Goal: Information Seeking & Learning: Learn about a topic

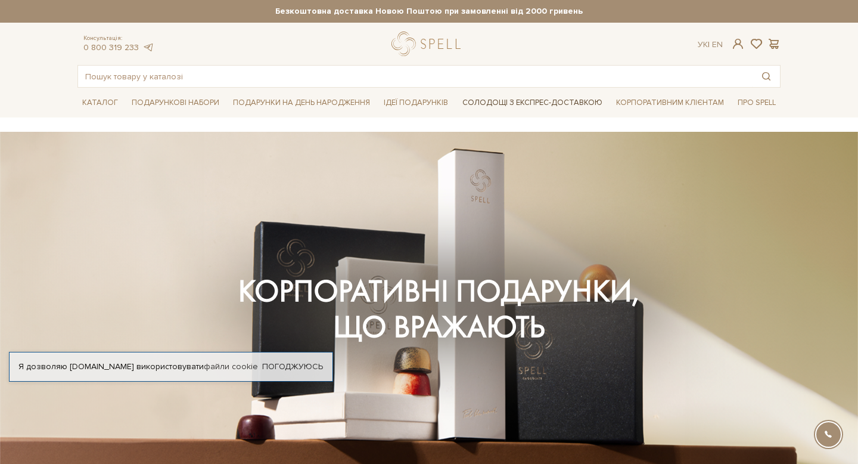
click at [546, 100] on link "Солодощі з експрес-доставкою" at bounding box center [533, 102] width 150 height 20
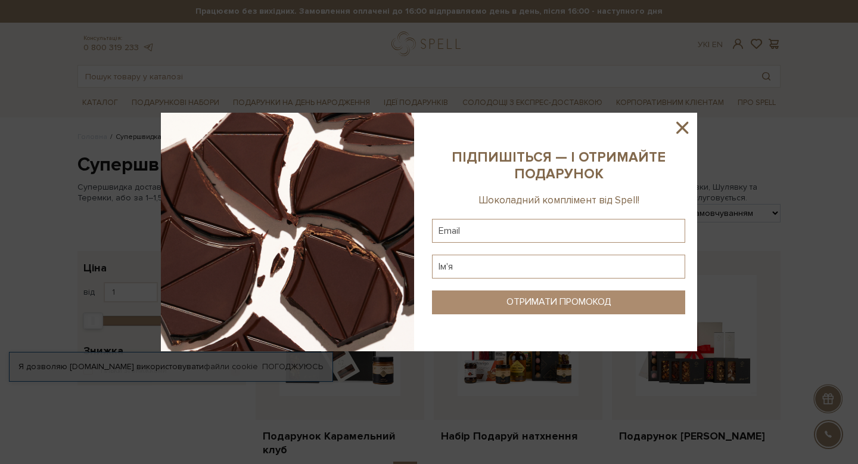
click at [684, 125] on icon at bounding box center [682, 127] width 20 height 20
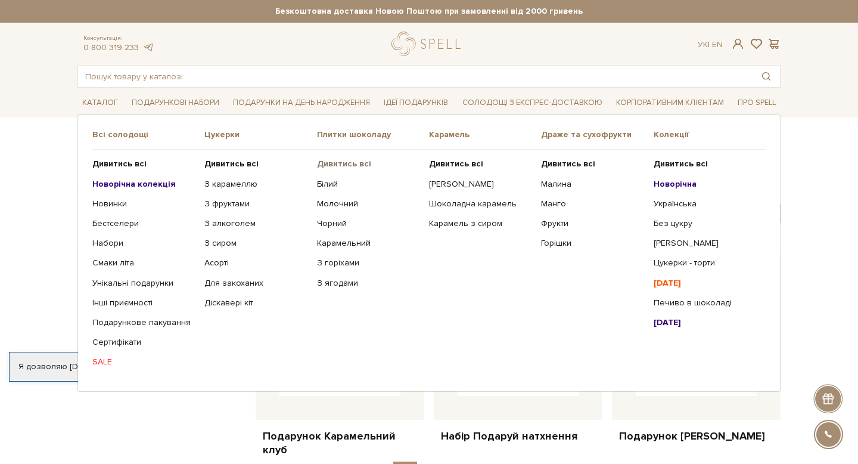
click at [342, 166] on b "Дивитись всі" at bounding box center [344, 164] width 54 height 10
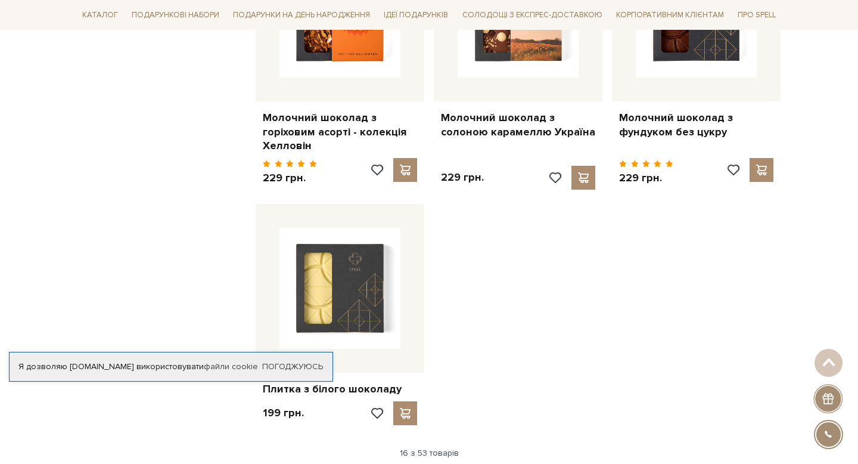
scroll to position [1395, 0]
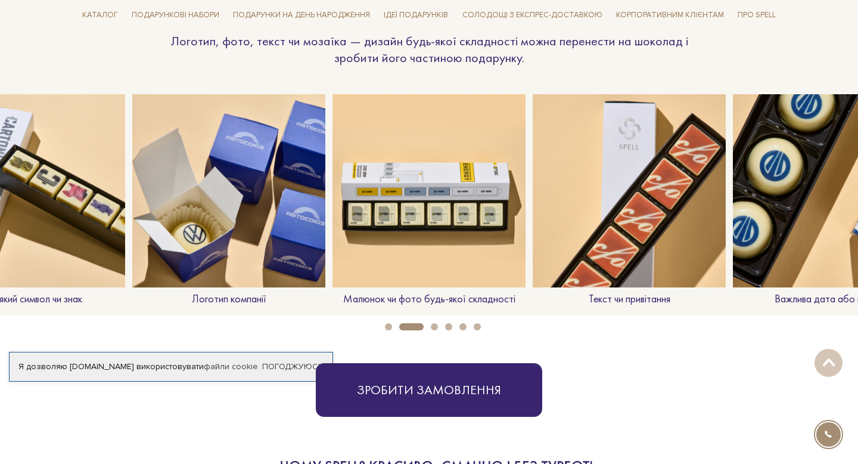
scroll to position [933, 0]
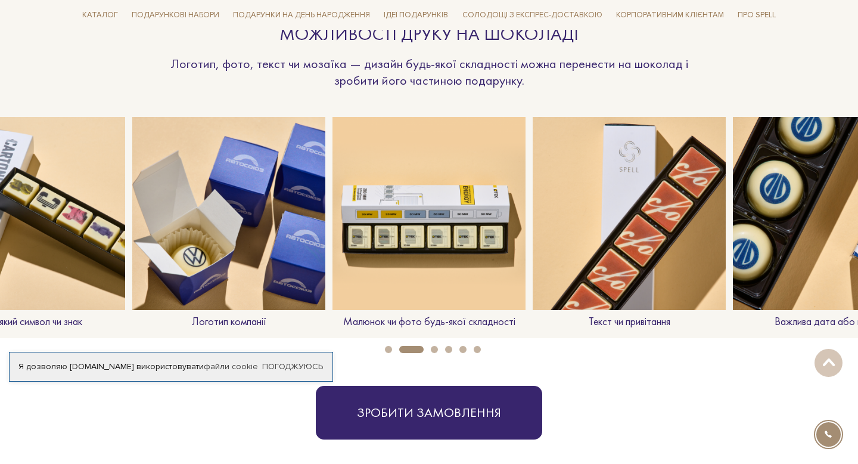
click at [390, 350] on button "1" at bounding box center [388, 349] width 7 height 7
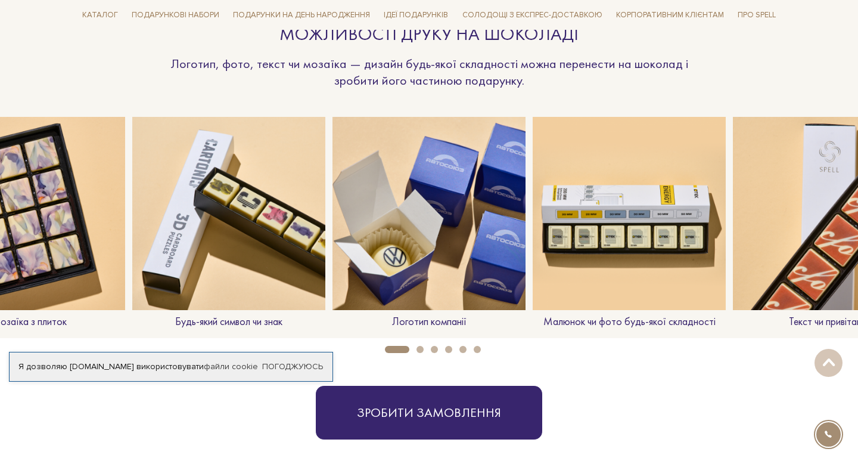
click at [433, 347] on button "3" at bounding box center [434, 349] width 7 height 7
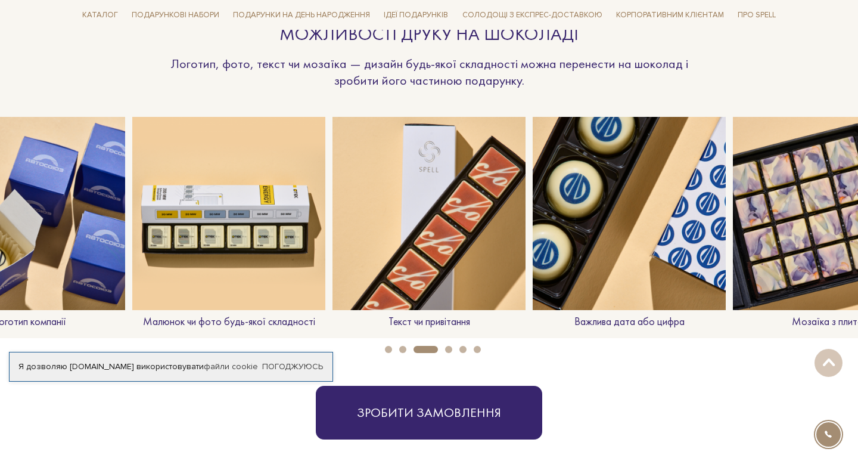
click at [449, 348] on button "4" at bounding box center [448, 349] width 7 height 7
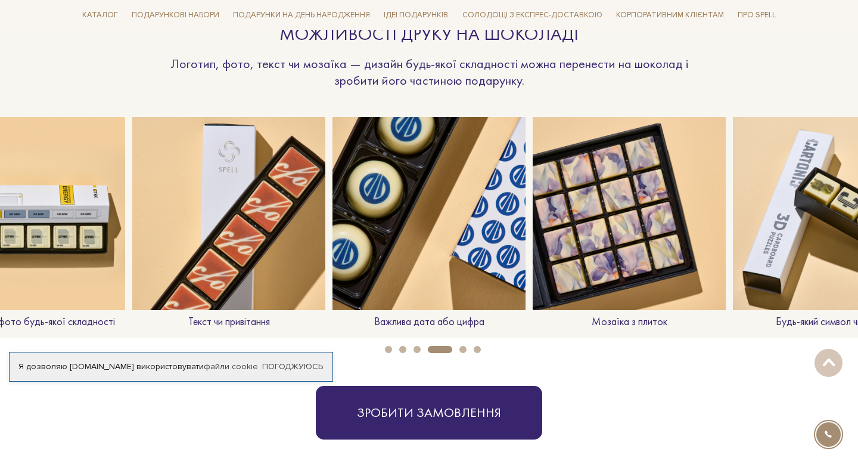
click at [467, 348] on li "6" at bounding box center [474, 349] width 14 height 7
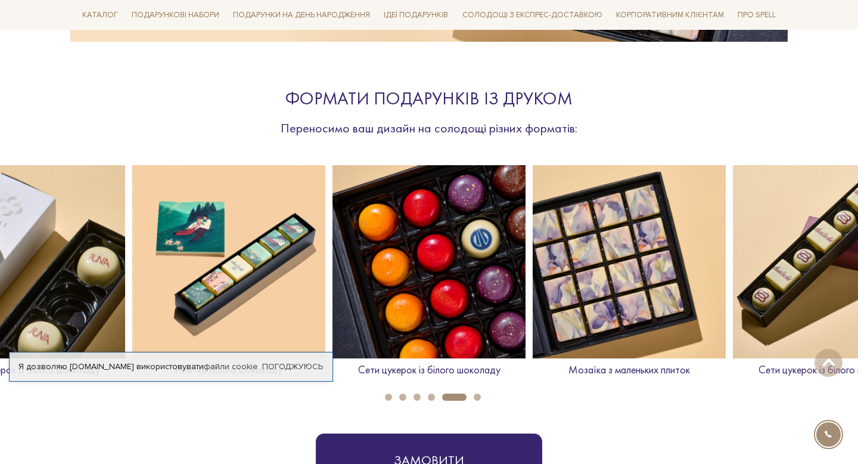
scroll to position [345, 0]
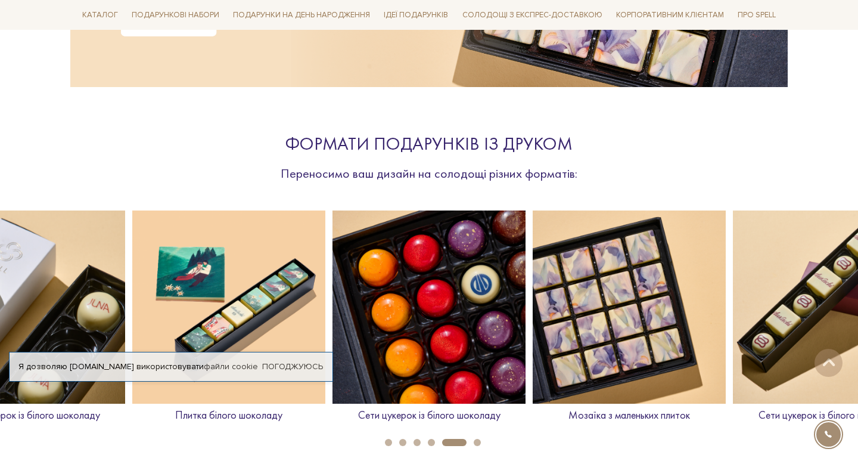
click at [387, 438] on ul "1 2 3 4 5 6" at bounding box center [429, 439] width 858 height 13
click at [389, 442] on button "1" at bounding box center [388, 442] width 7 height 7
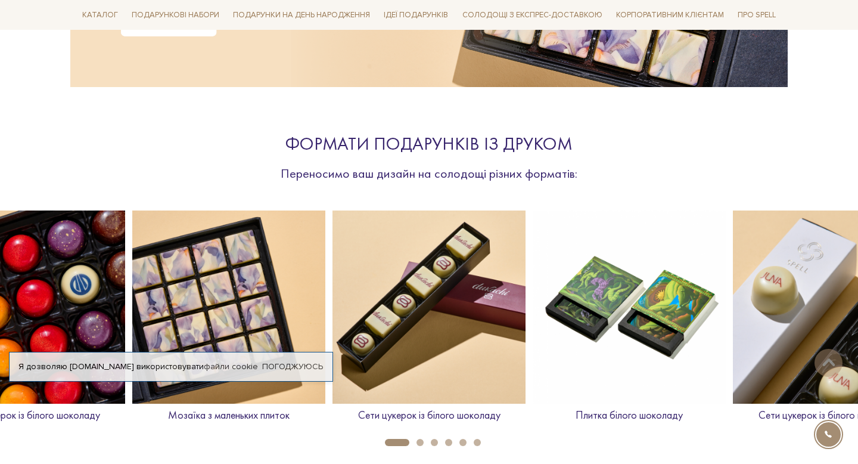
click at [594, 312] on img at bounding box center [629, 306] width 193 height 193
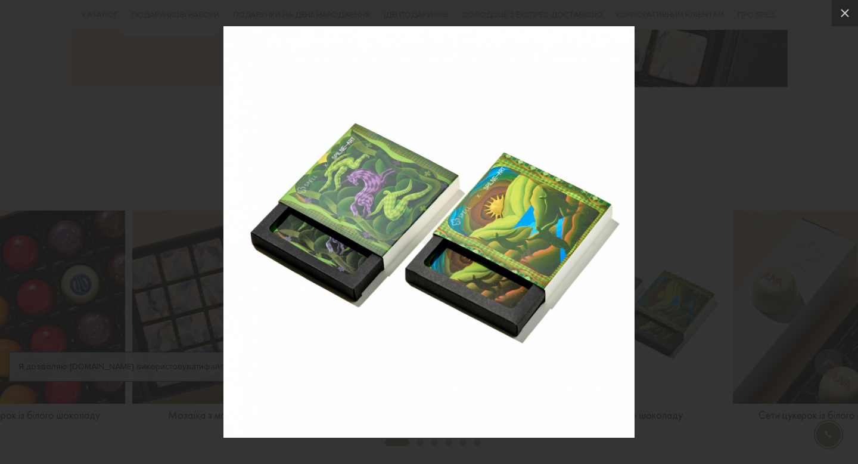
click at [696, 107] on div at bounding box center [429, 232] width 858 height 464
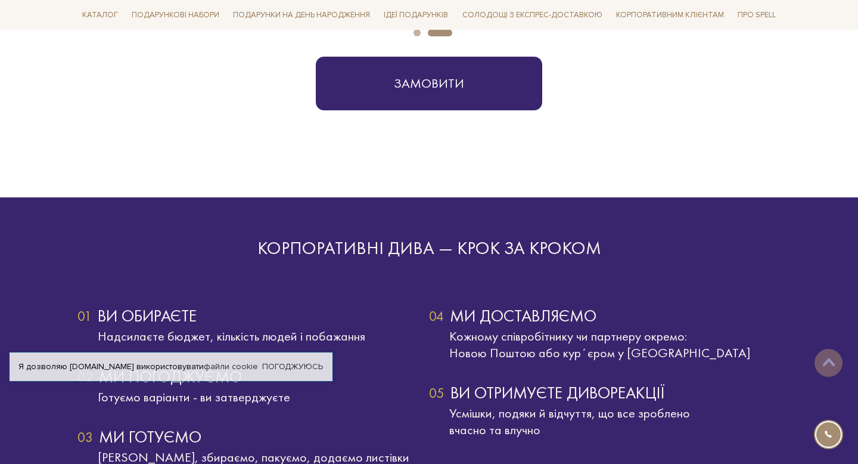
scroll to position [2180, 0]
